Goal: Transaction & Acquisition: Purchase product/service

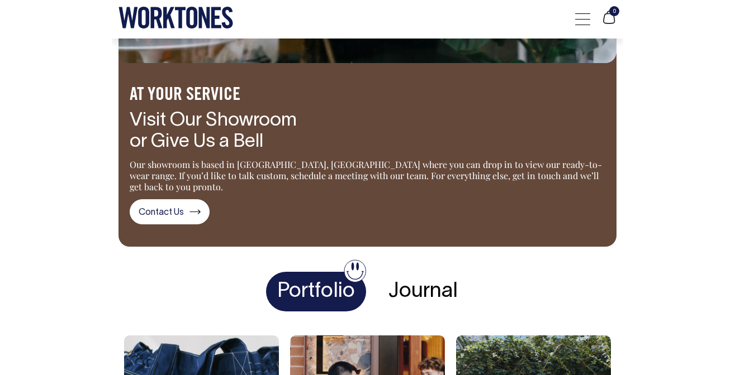
scroll to position [1432, 0]
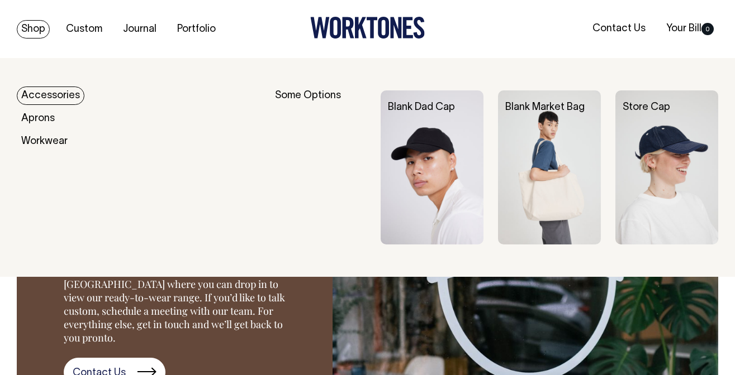
click at [35, 30] on link "Shop" at bounding box center [33, 29] width 33 height 18
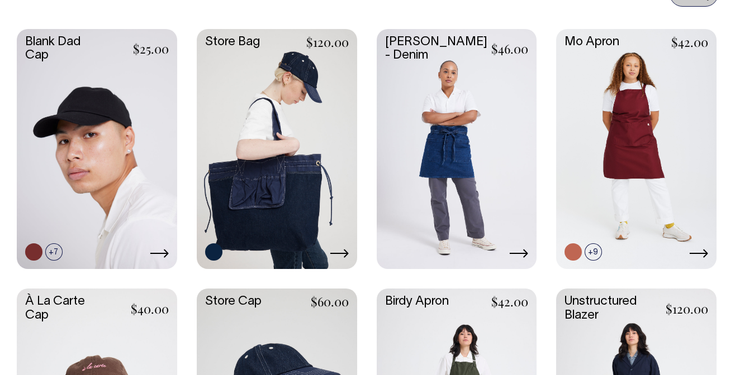
scroll to position [511, 0]
click at [275, 146] on link at bounding box center [277, 148] width 160 height 238
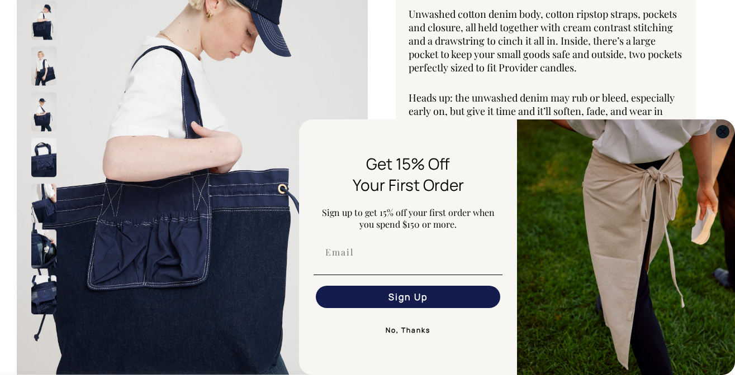
scroll to position [164, 0]
click at [722, 132] on icon "Close dialog" at bounding box center [722, 132] width 6 height 6
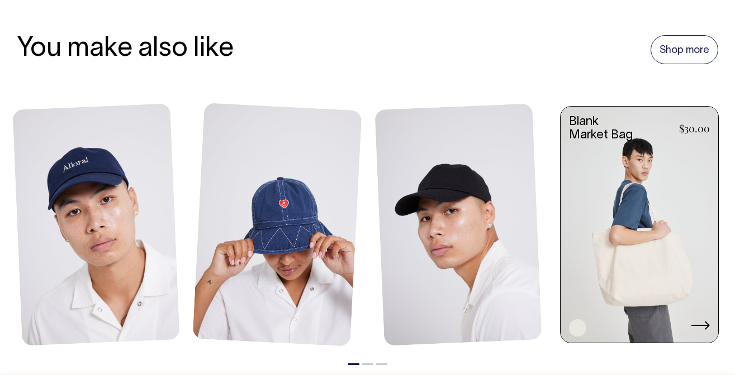
scroll to position [806, 0]
